Goal: Check status: Check status

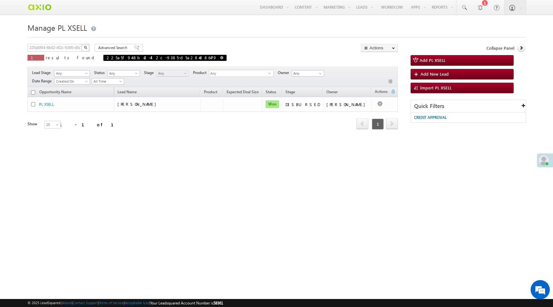
click at [220, 59] on span at bounding box center [221, 57] width 3 height 3
type input "Search PL XSELL"
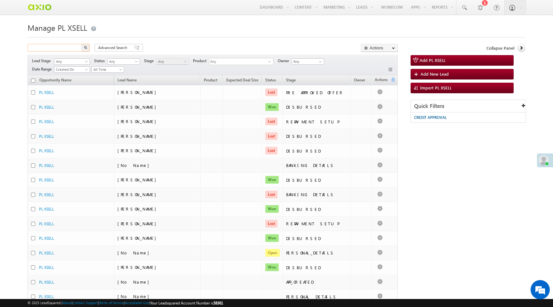
click at [60, 49] on input "text" at bounding box center [55, 48] width 55 height 8
paste input "c10872af-e5b0-465e-b09e-04981bcb1b92"
type input "c10872af-e5b0-465e-b09e-04981bcb1b92"
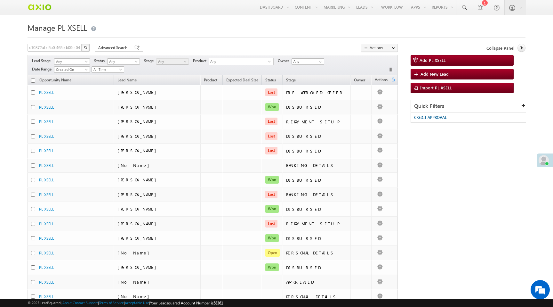
click at [84, 48] on img "button" at bounding box center [85, 47] width 3 height 3
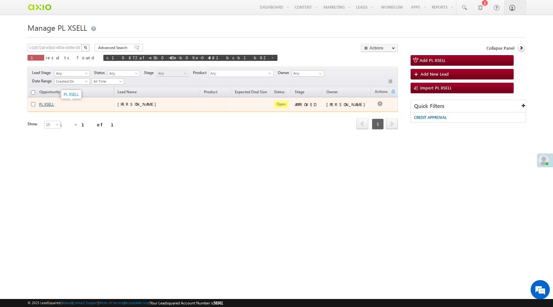
click at [47, 105] on link "PL XSELL" at bounding box center [46, 104] width 15 height 5
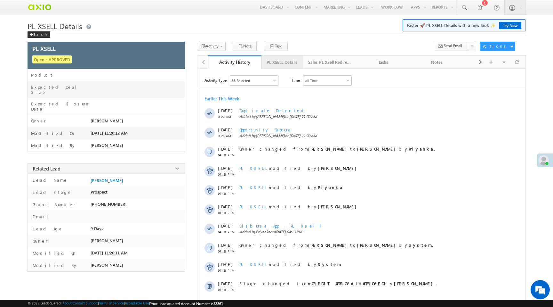
click at [278, 64] on div "PL XSELL Details" at bounding box center [282, 62] width 31 height 8
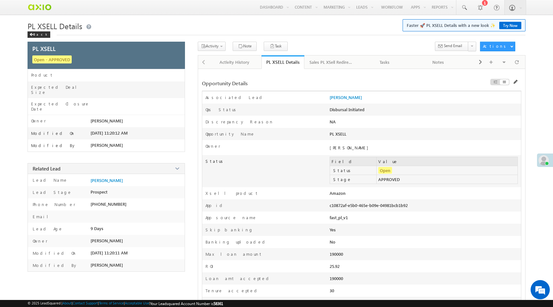
click at [354, 110] on div "Disbursal Initiated" at bounding box center [387, 111] width 115 height 9
click at [390, 182] on td "APPROVED" at bounding box center [447, 179] width 141 height 9
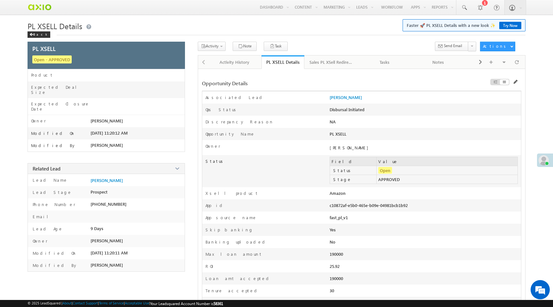
click at [390, 182] on td "APPROVED" at bounding box center [447, 179] width 141 height 9
click at [352, 206] on div "c10872af-e5b0-465e-b09e-04981bcb1b92" at bounding box center [387, 206] width 115 height 9
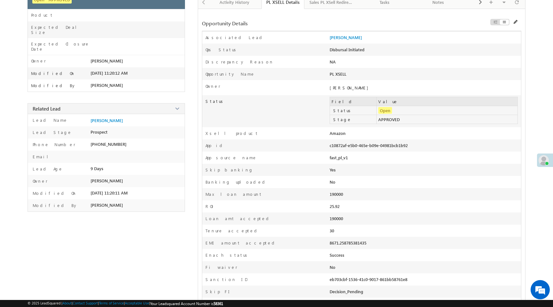
scroll to position [60, 0]
click at [220, 171] on label "Skip banking" at bounding box center [229, 168] width 48 height 5
click at [331, 170] on div "Yes" at bounding box center [387, 170] width 115 height 9
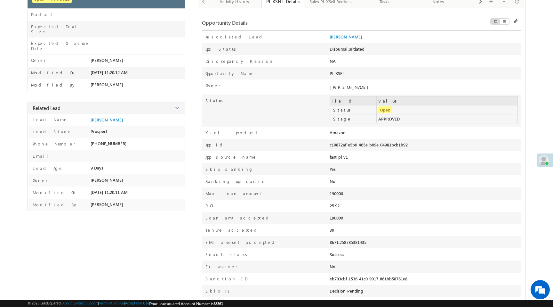
click at [331, 170] on div "Yes" at bounding box center [387, 170] width 115 height 9
drag, startPoint x: 205, startPoint y: 182, endPoint x: 252, endPoint y: 184, distance: 47.1
click at [252, 184] on div "Banking uploaded" at bounding box center [265, 182] width 127 height 9
click at [340, 184] on div "No" at bounding box center [387, 182] width 115 height 9
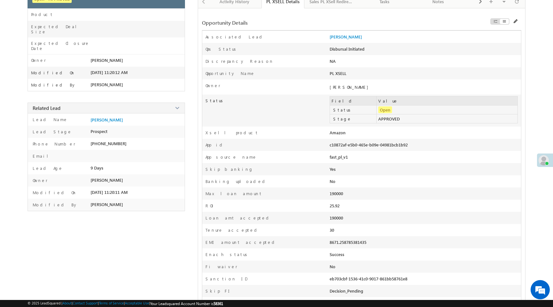
click at [340, 184] on div "No" at bounding box center [387, 182] width 115 height 9
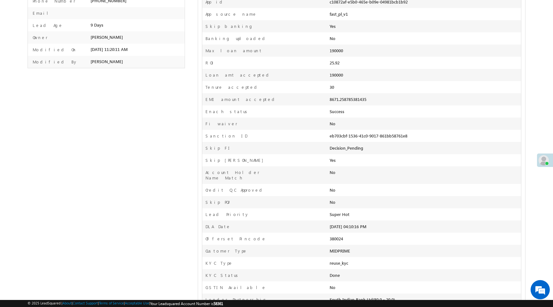
scroll to position [0, 0]
